Goal: Navigation & Orientation: Find specific page/section

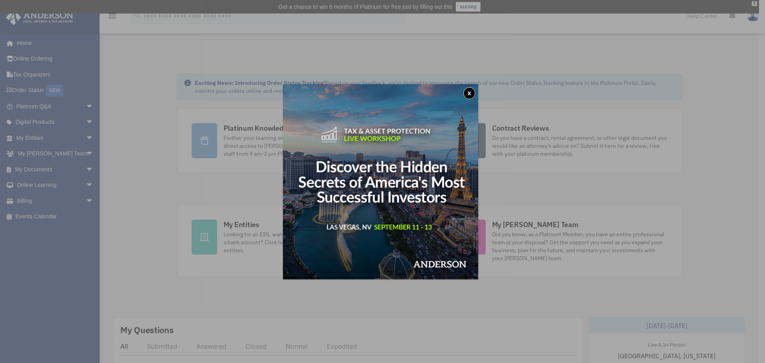
click at [476, 90] on button "x" at bounding box center [470, 93] width 12 height 12
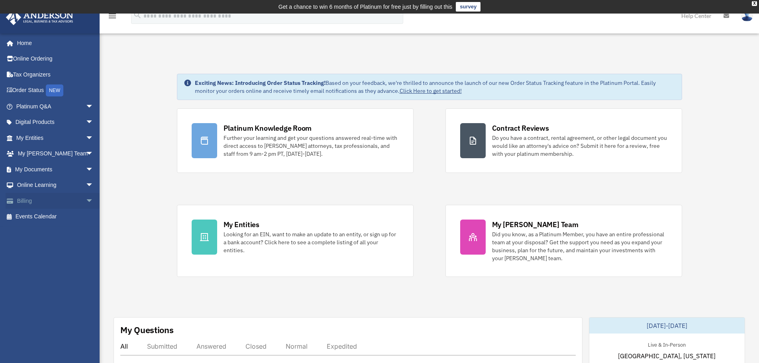
click at [20, 202] on link "Billing arrow_drop_down" at bounding box center [56, 201] width 100 height 16
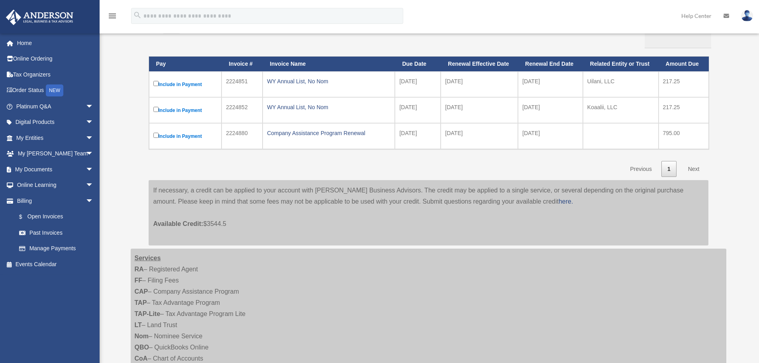
scroll to position [120, 0]
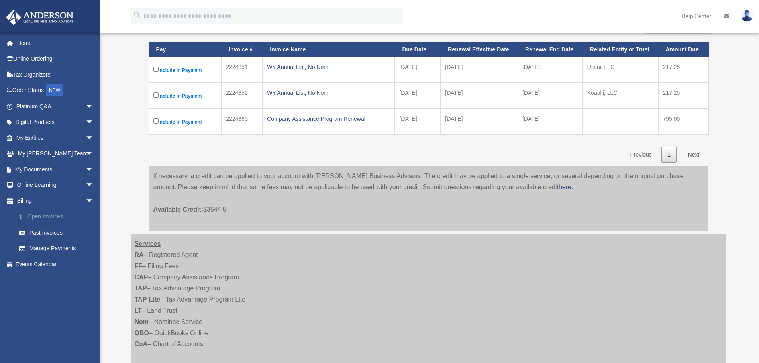
click at [53, 214] on link "$ Open Invoices" at bounding box center [58, 217] width 94 height 16
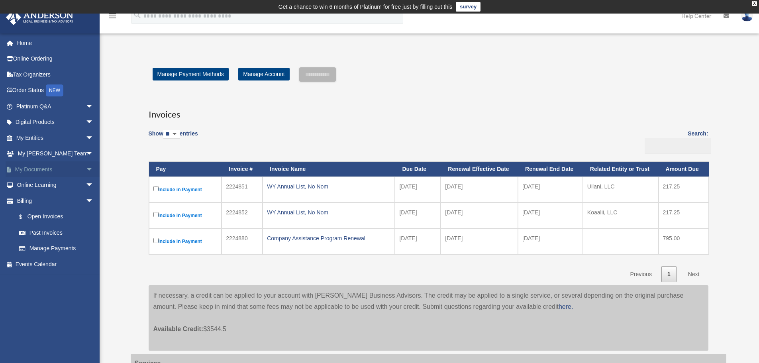
click at [27, 172] on link "My Documents arrow_drop_down" at bounding box center [56, 169] width 100 height 16
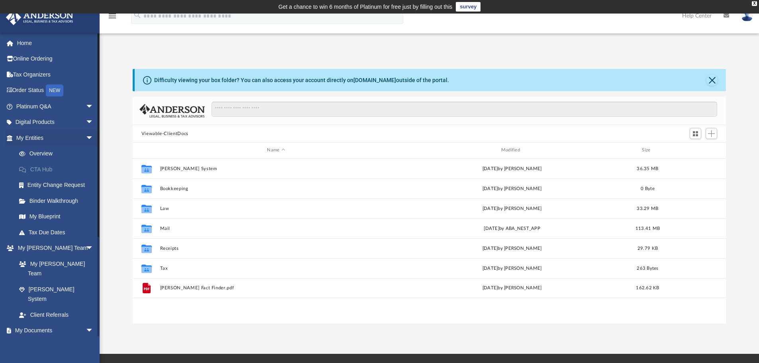
scroll to position [175, 588]
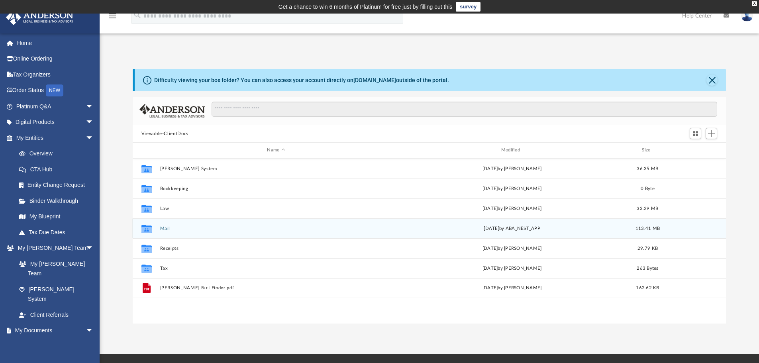
click at [145, 230] on icon "grid" at bounding box center [147, 229] width 10 height 6
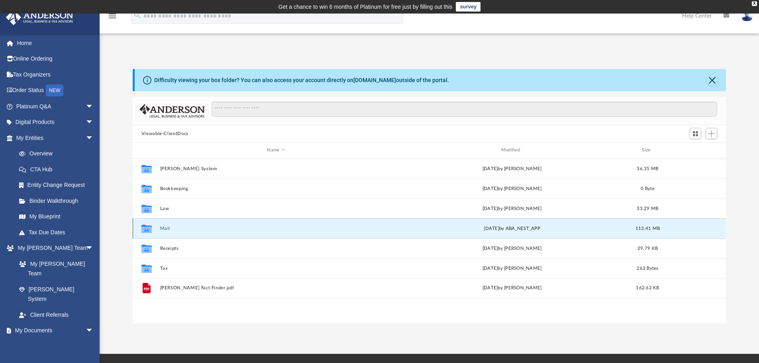
click at [145, 229] on icon "grid" at bounding box center [147, 228] width 10 height 8
click at [645, 229] on span "113.41 MB" at bounding box center [648, 228] width 24 height 4
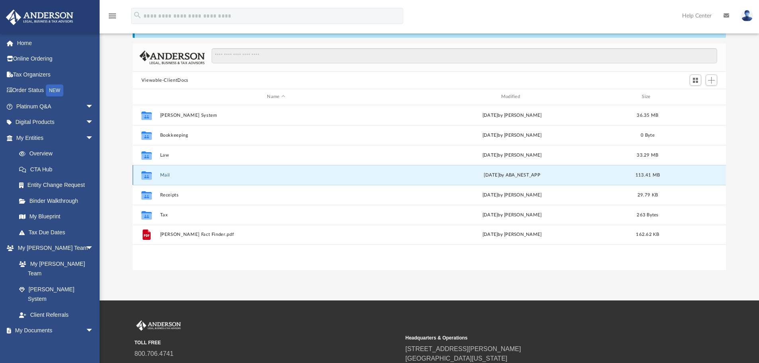
scroll to position [0, 0]
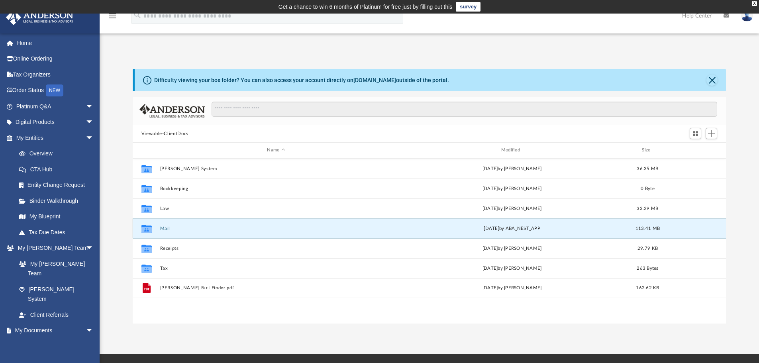
click at [144, 230] on icon "grid" at bounding box center [147, 229] width 10 height 6
click at [143, 229] on icon "grid" at bounding box center [147, 229] width 10 height 6
click at [647, 228] on span "113.41 MB" at bounding box center [648, 228] width 24 height 4
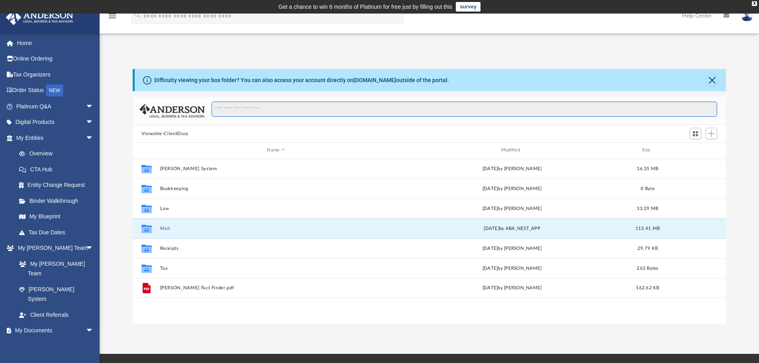
click at [255, 106] on input "Search files and folders" at bounding box center [465, 109] width 506 height 15
click at [272, 151] on div "Name" at bounding box center [275, 150] width 233 height 7
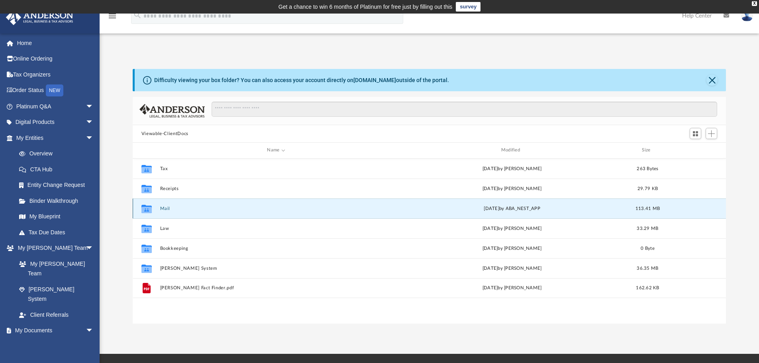
click at [145, 210] on icon "grid" at bounding box center [147, 209] width 10 height 6
click at [145, 210] on icon "grid" at bounding box center [147, 208] width 10 height 8
click at [147, 208] on icon "grid" at bounding box center [147, 209] width 10 height 6
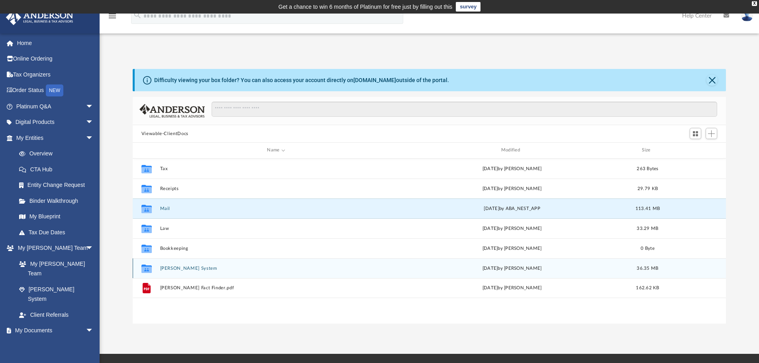
click at [187, 269] on button "[PERSON_NAME] System" at bounding box center [276, 268] width 232 height 5
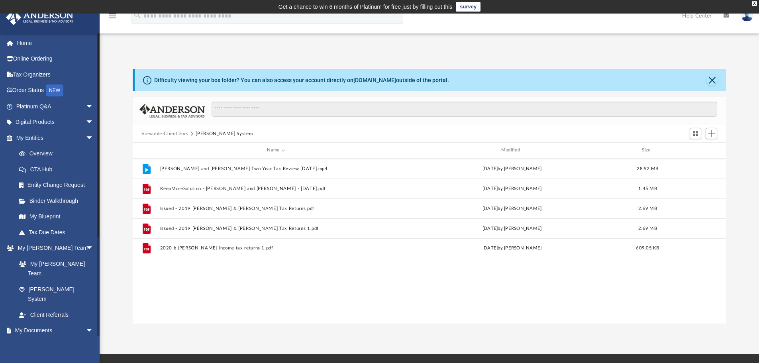
click at [37, 338] on link "Box" at bounding box center [58, 346] width 94 height 16
click at [31, 338] on link "Box" at bounding box center [58, 346] width 94 height 16
click at [86, 323] on span "arrow_drop_down" at bounding box center [94, 331] width 16 height 16
click at [28, 323] on link "My Documents arrow_drop_up" at bounding box center [56, 331] width 100 height 16
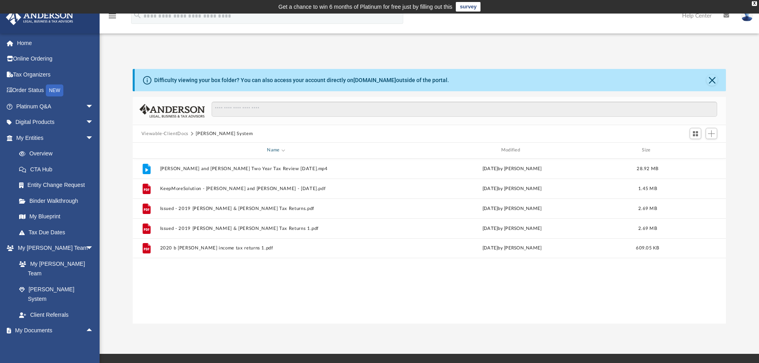
click at [277, 149] on div "Name" at bounding box center [275, 150] width 233 height 7
click at [696, 130] on span "Switch to Grid View" at bounding box center [695, 133] width 7 height 7
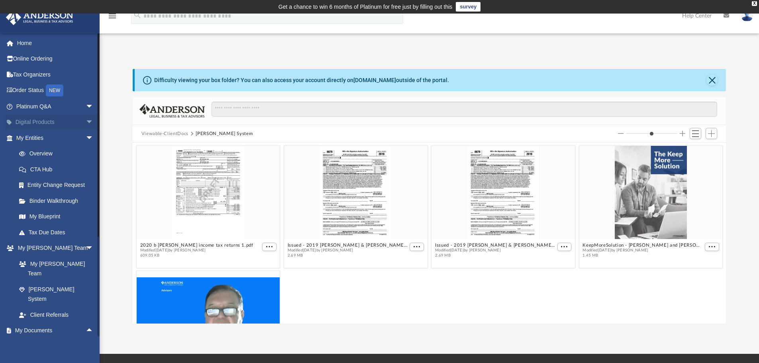
click at [46, 123] on link "Digital Products arrow_drop_down" at bounding box center [56, 122] width 100 height 16
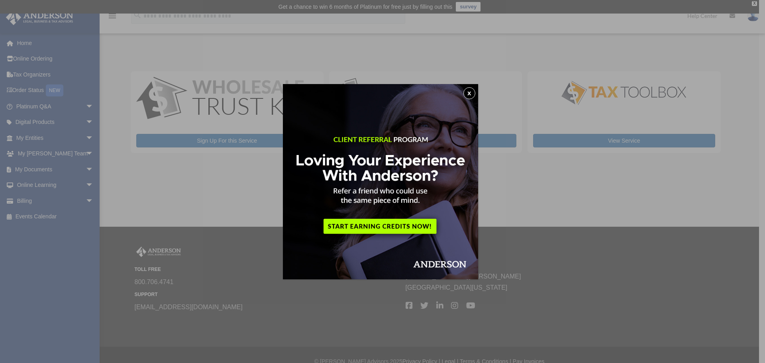
click at [471, 99] on button "x" at bounding box center [470, 93] width 12 height 12
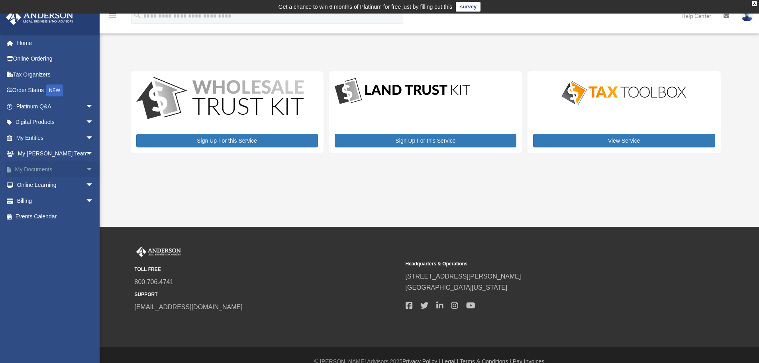
click at [37, 168] on link "My Documents arrow_drop_down" at bounding box center [56, 169] width 100 height 16
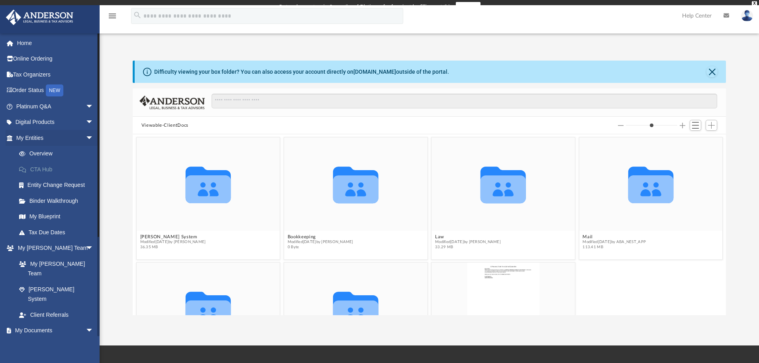
scroll to position [175, 588]
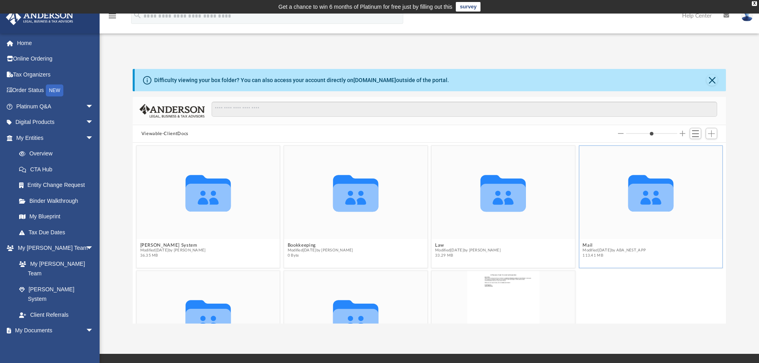
click at [652, 197] on icon "grid" at bounding box center [650, 198] width 45 height 28
click at [645, 202] on icon "grid" at bounding box center [650, 193] width 45 height 37
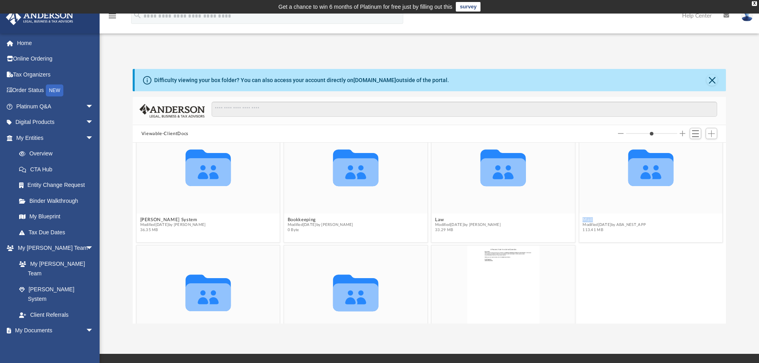
scroll to position [40, 0]
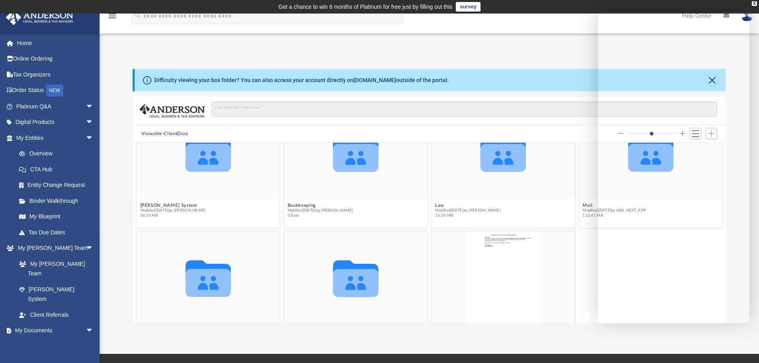
click at [587, 271] on div "Collaborated Folder Receipts Modified Wed Jul 30 2025 by Michelle Frank 29.79 K…" at bounding box center [429, 292] width 590 height 126
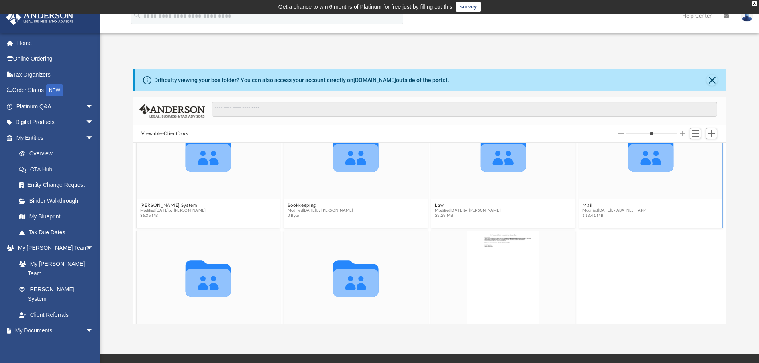
click at [610, 211] on span "Modified Thu Aug 7 2025 by ABA_NEST_APP" at bounding box center [614, 210] width 63 height 5
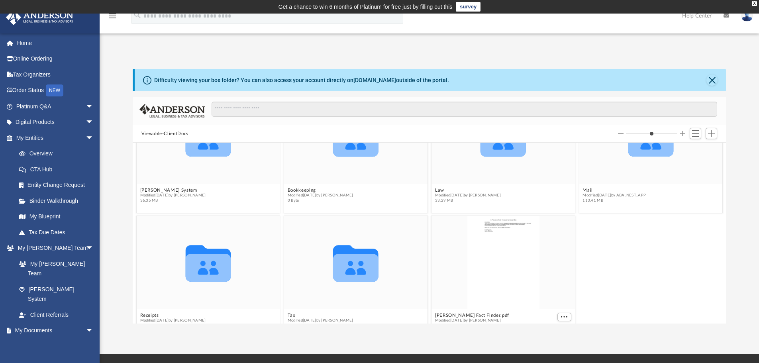
scroll to position [73, 0]
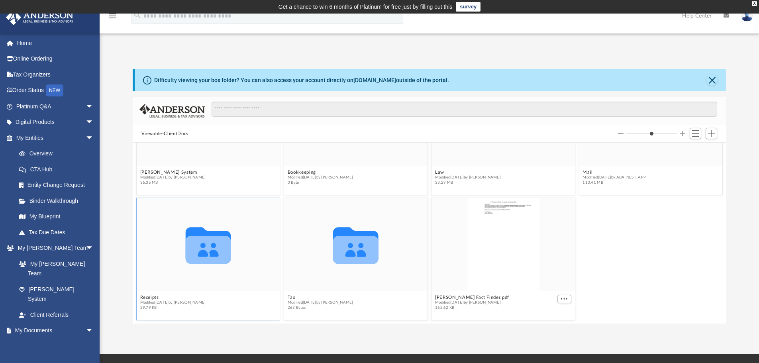
click at [206, 244] on icon "grid" at bounding box center [207, 250] width 45 height 28
click at [207, 246] on icon "grid" at bounding box center [207, 250] width 45 height 28
click at [182, 110] on img at bounding box center [172, 111] width 65 height 14
click at [39, 201] on link "Binder Walkthrough" at bounding box center [58, 201] width 94 height 16
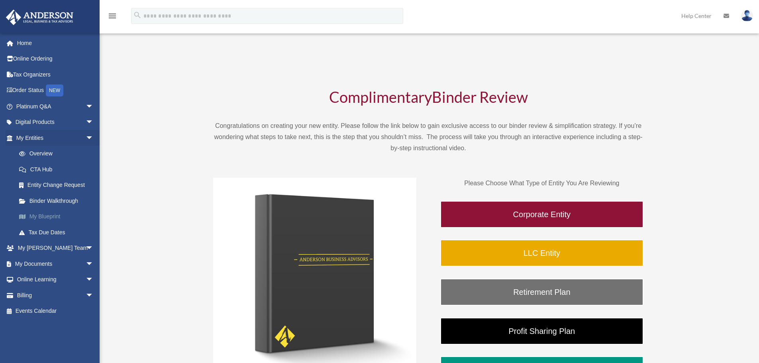
drag, startPoint x: 0, startPoint y: 0, endPoint x: 40, endPoint y: 217, distance: 220.9
click at [40, 217] on link "My Blueprint" at bounding box center [58, 217] width 94 height 16
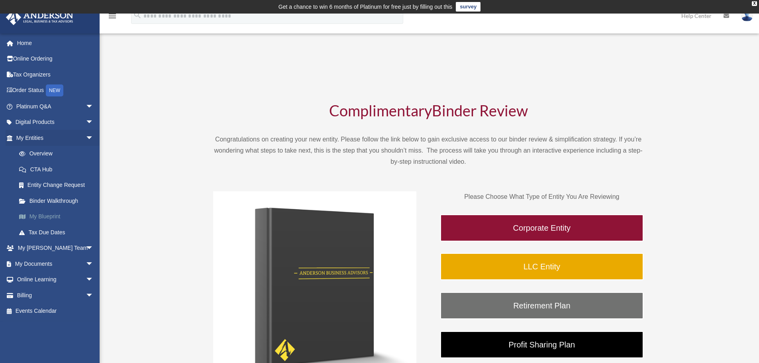
click at [41, 217] on link "My Blueprint" at bounding box center [58, 217] width 94 height 16
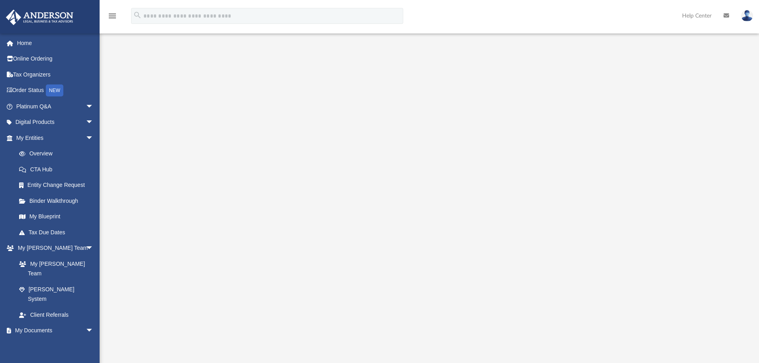
scroll to position [13, 0]
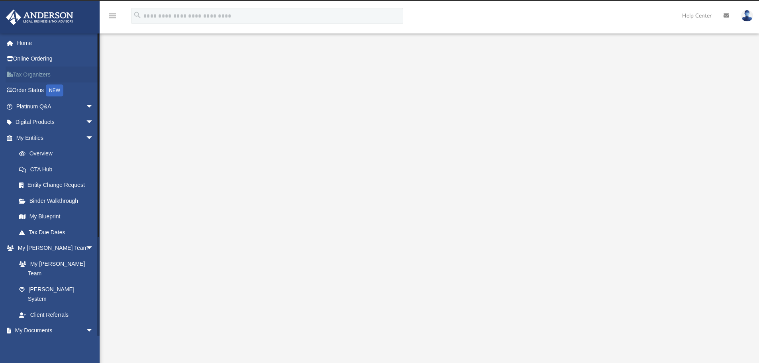
click at [34, 76] on link "Tax Organizers" at bounding box center [56, 75] width 100 height 16
click at [23, 45] on link "Home" at bounding box center [56, 43] width 100 height 16
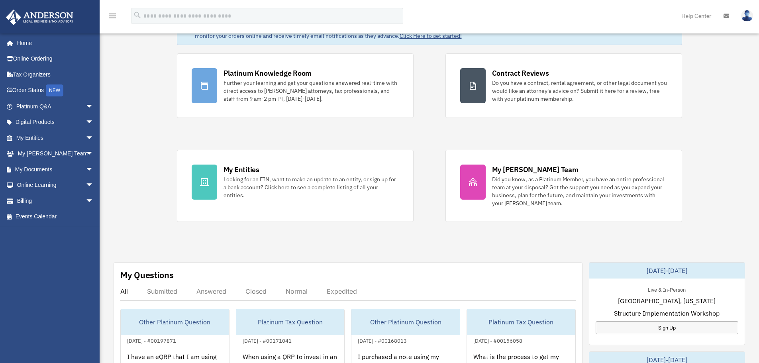
scroll to position [80, 0]
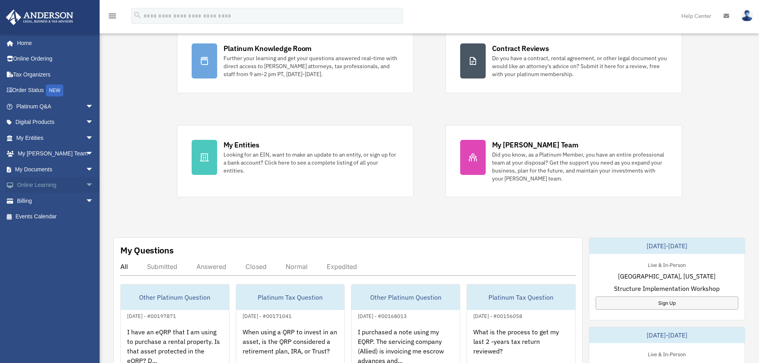
click at [34, 184] on link "Online Learning arrow_drop_down" at bounding box center [56, 185] width 100 height 16
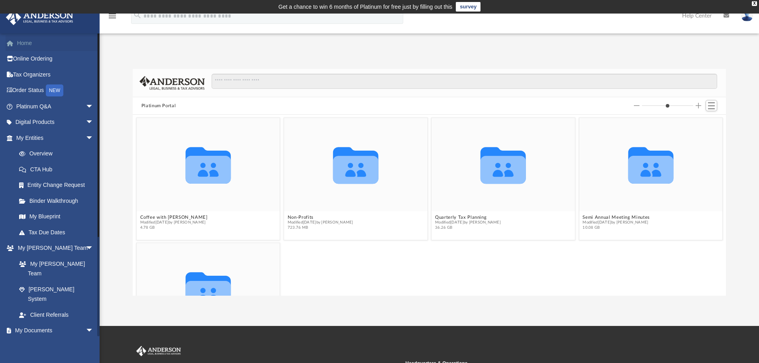
click at [24, 44] on link "Home" at bounding box center [56, 43] width 100 height 16
